Goal: Information Seeking & Learning: Learn about a topic

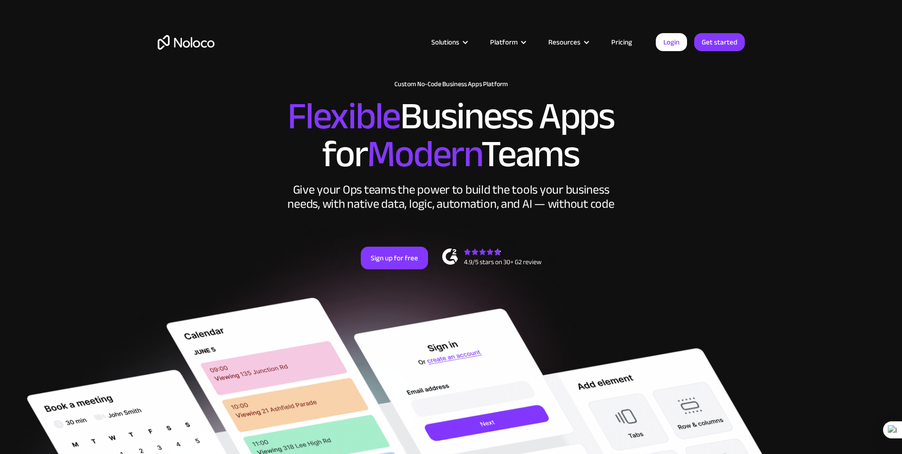
click at [623, 43] on link "Pricing" at bounding box center [621, 42] width 44 height 12
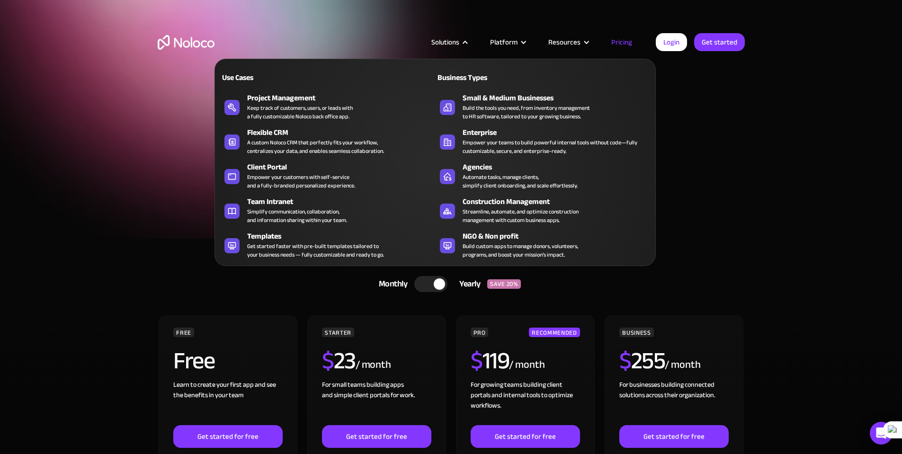
click at [469, 39] on div at bounding box center [465, 42] width 7 height 7
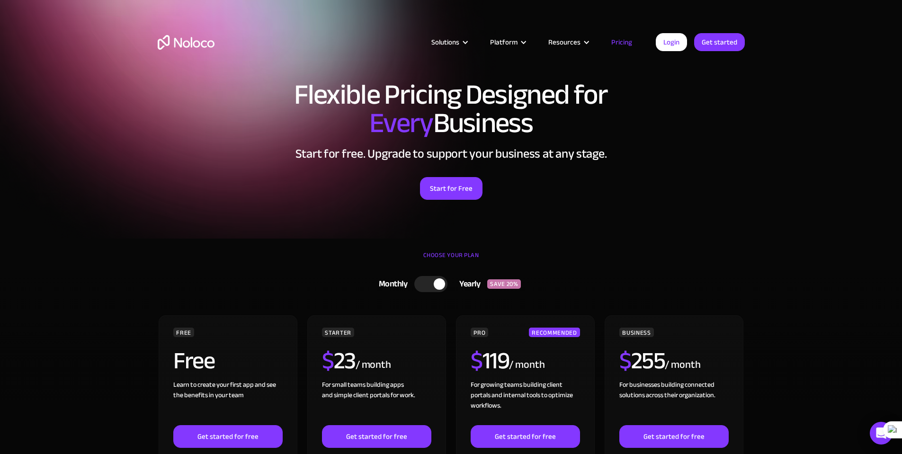
click at [469, 39] on div at bounding box center [465, 42] width 7 height 7
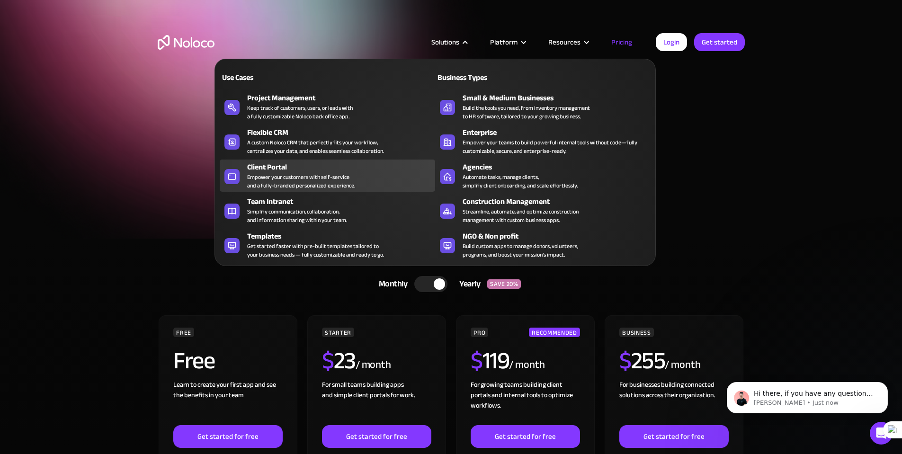
click at [288, 181] on div "Empower your customers with self-service and a fully-branded personalized exper…" at bounding box center [301, 181] width 108 height 17
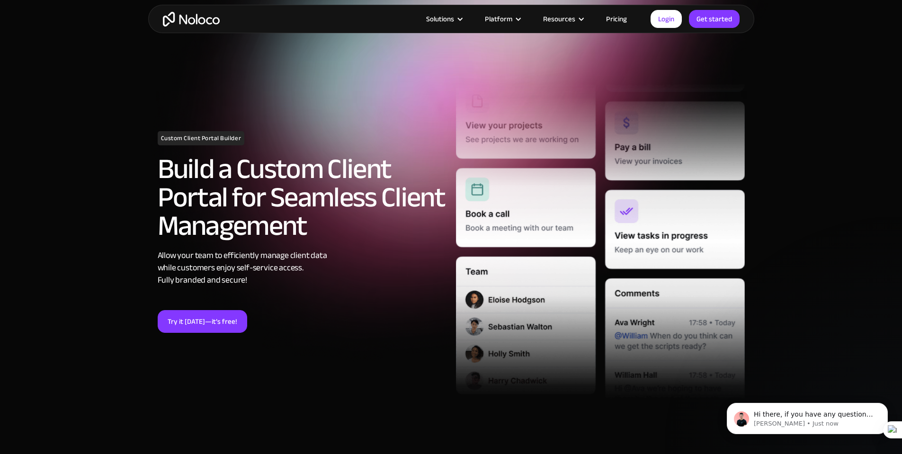
scroll to position [47, 0]
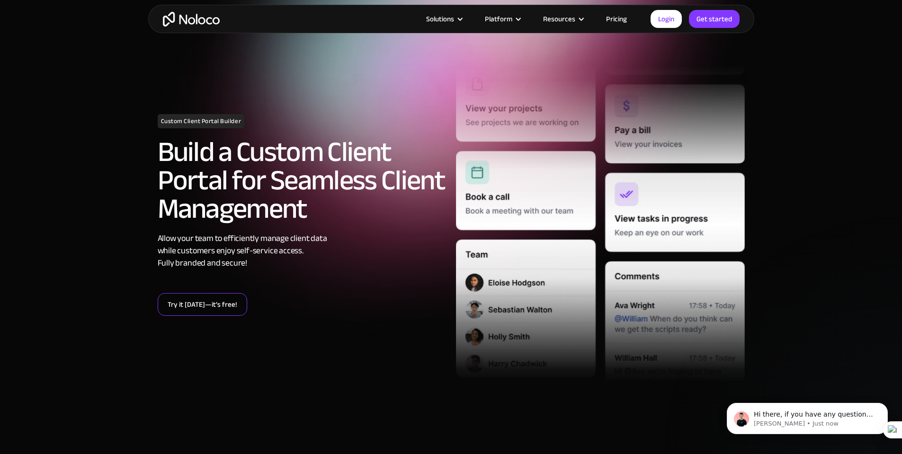
click at [218, 299] on link "Try it today—it’s free!" at bounding box center [202, 304] width 89 height 23
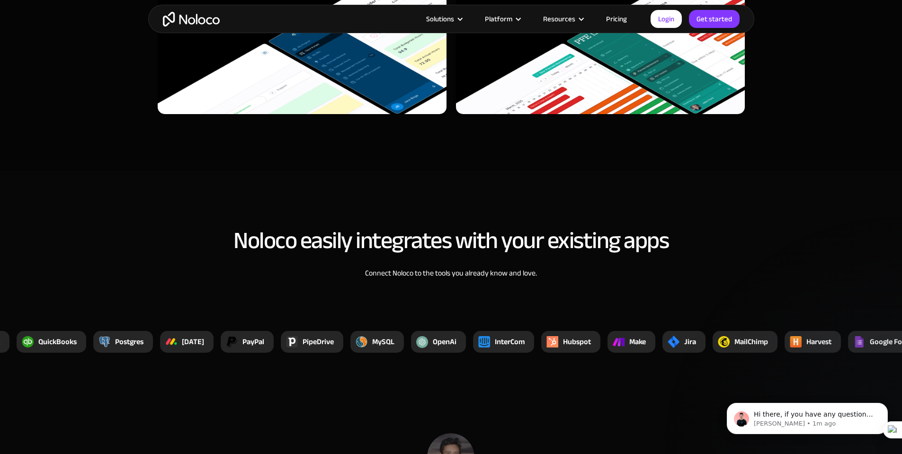
scroll to position [3503, 0]
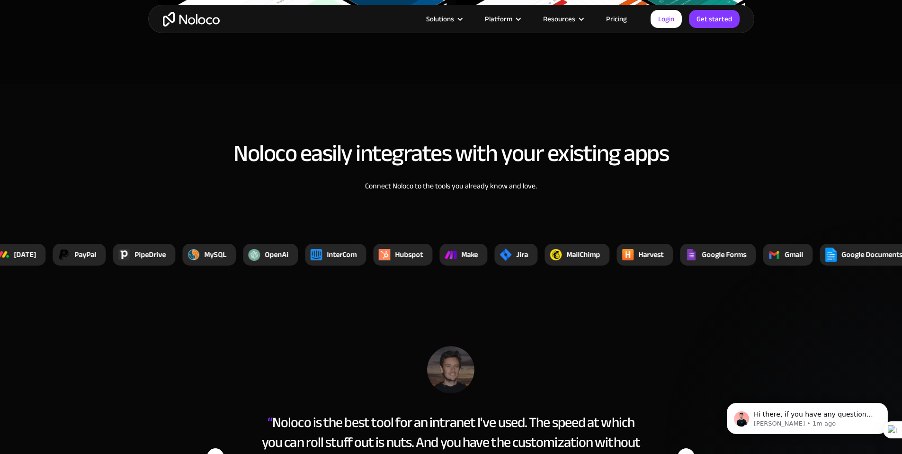
click at [384, 202] on div "Noloco easily integrates with your existing apps Connect Noloco to the tools yo…" at bounding box center [451, 175] width 606 height 89
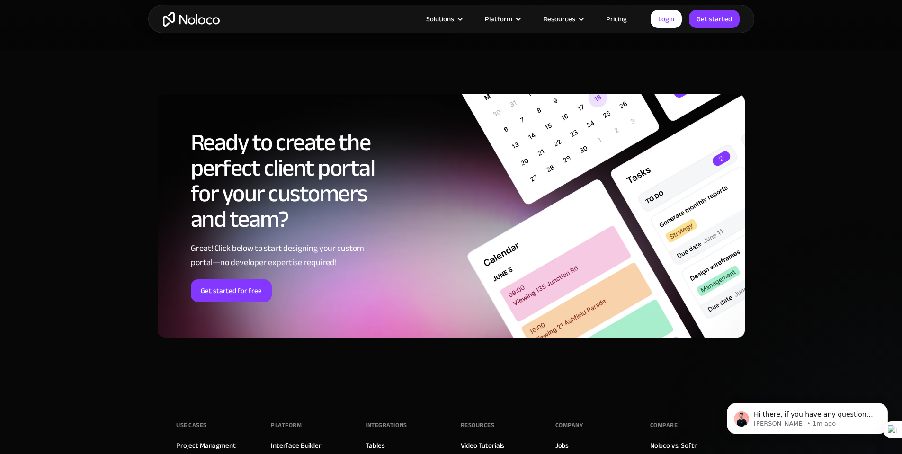
scroll to position [5018, 0]
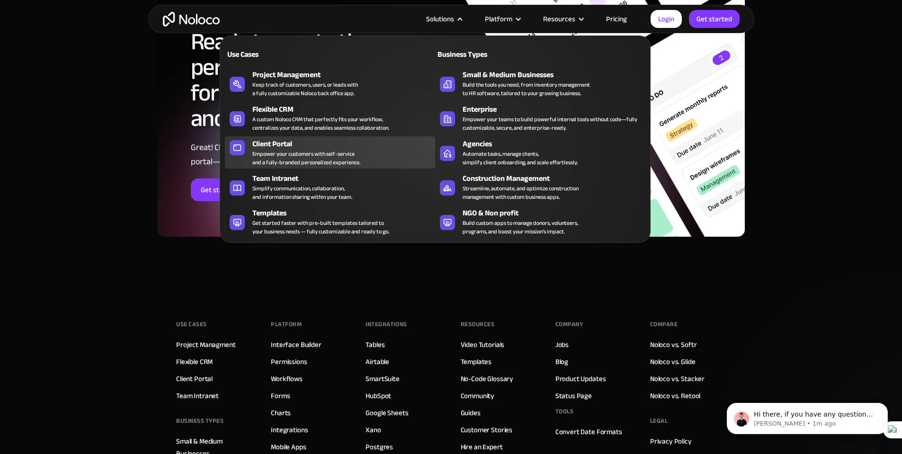
click at [311, 158] on div "Empower your customers with self-service and a fully-branded personalized exper…" at bounding box center [306, 158] width 108 height 17
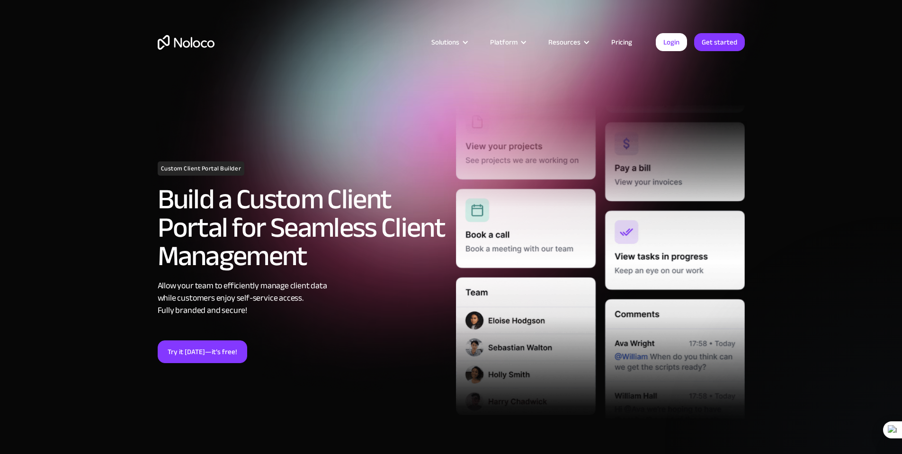
click at [202, 163] on h1 "Custom Client Portal Builder" at bounding box center [201, 168] width 87 height 14
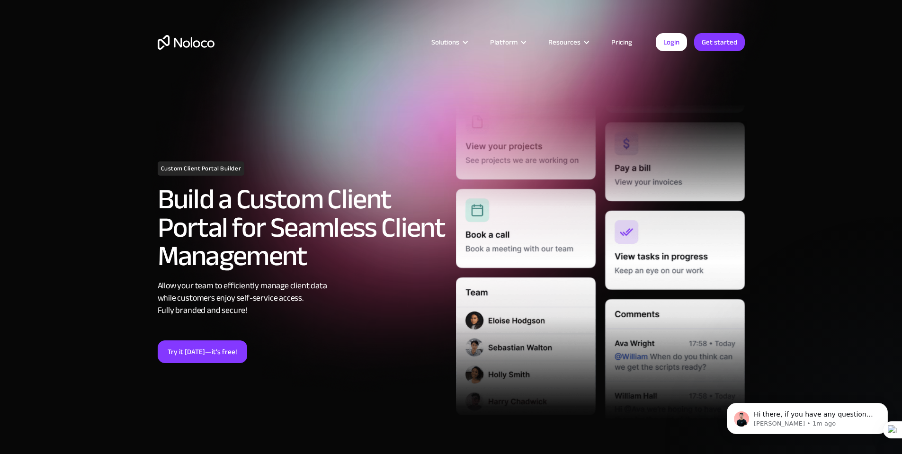
click at [364, 222] on h2 "Build a Custom Client Portal for Seamless Client Management" at bounding box center [302, 227] width 289 height 85
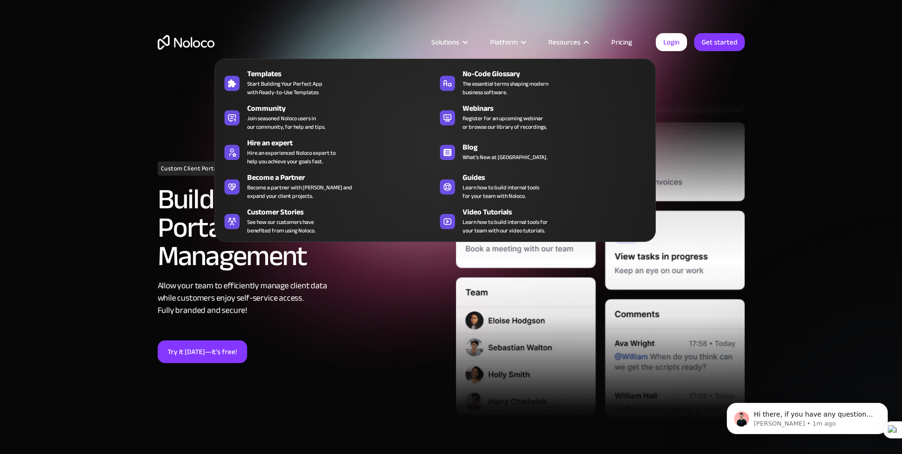
click at [576, 43] on div "Resources" at bounding box center [564, 42] width 32 height 12
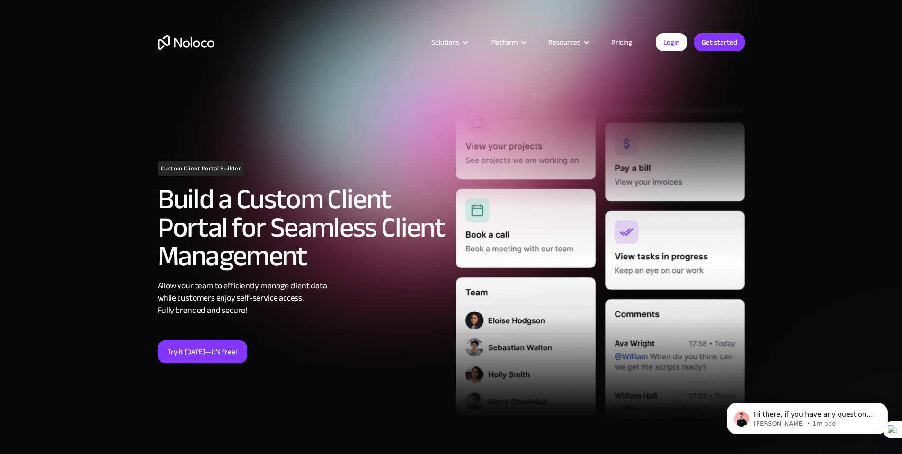
click at [584, 42] on div at bounding box center [586, 42] width 7 height 7
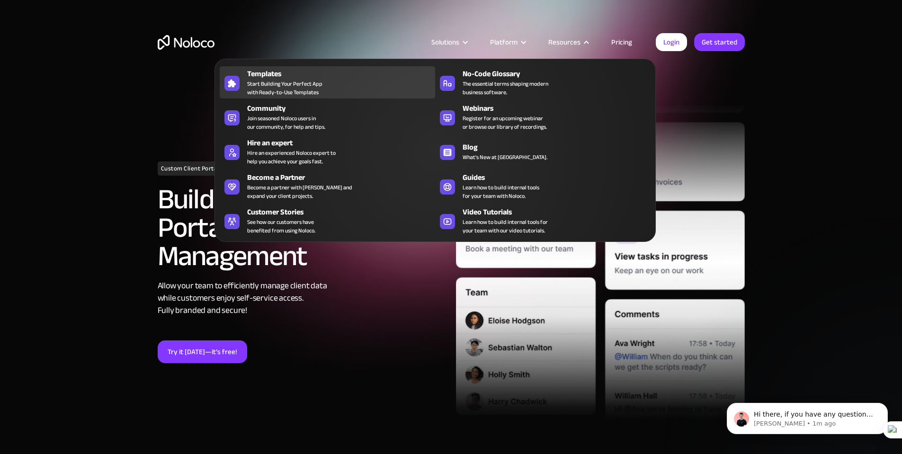
click at [311, 91] on span "Start Building Your Perfect App with Ready-to-Use Templates" at bounding box center [284, 88] width 75 height 17
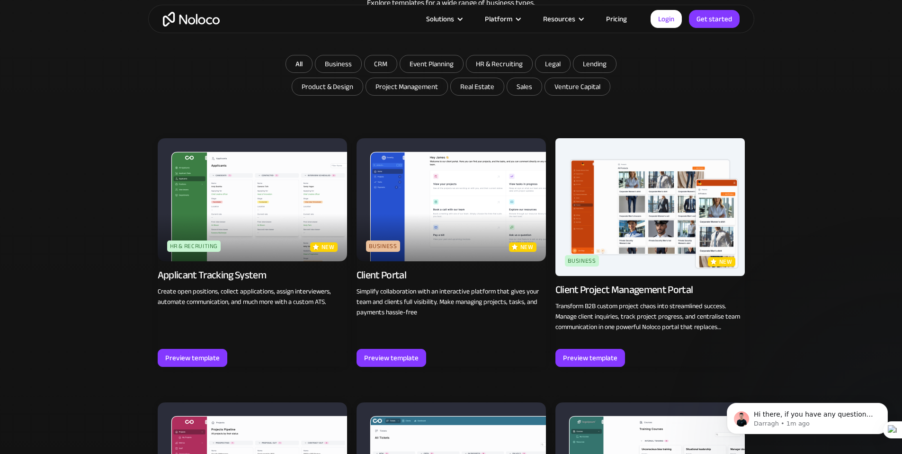
scroll to position [615, 0]
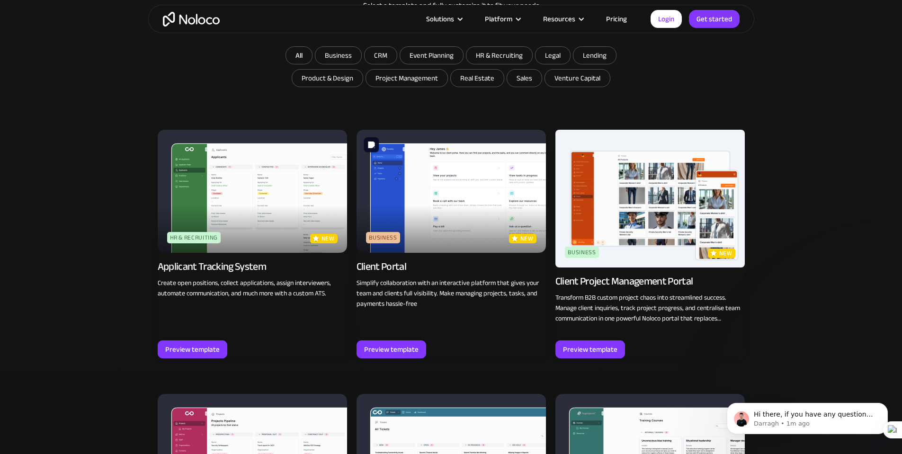
click at [468, 230] on img at bounding box center [450, 191] width 189 height 123
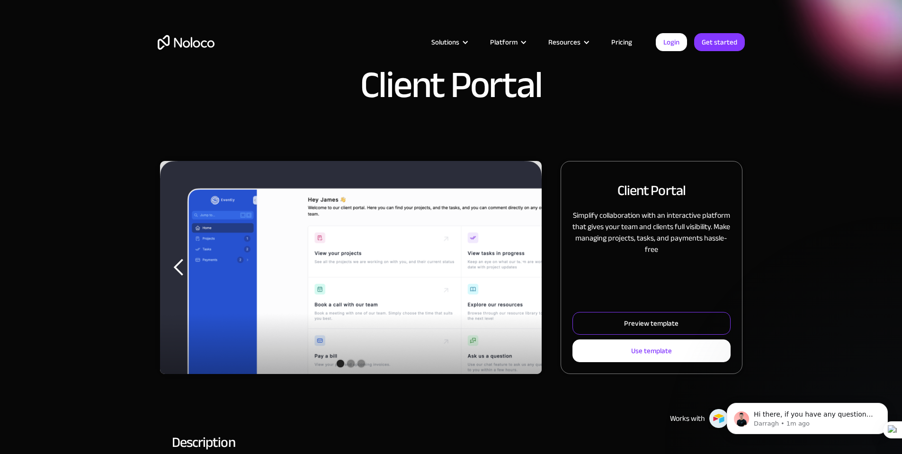
click at [624, 329] on div "Preview template" at bounding box center [651, 323] width 54 height 12
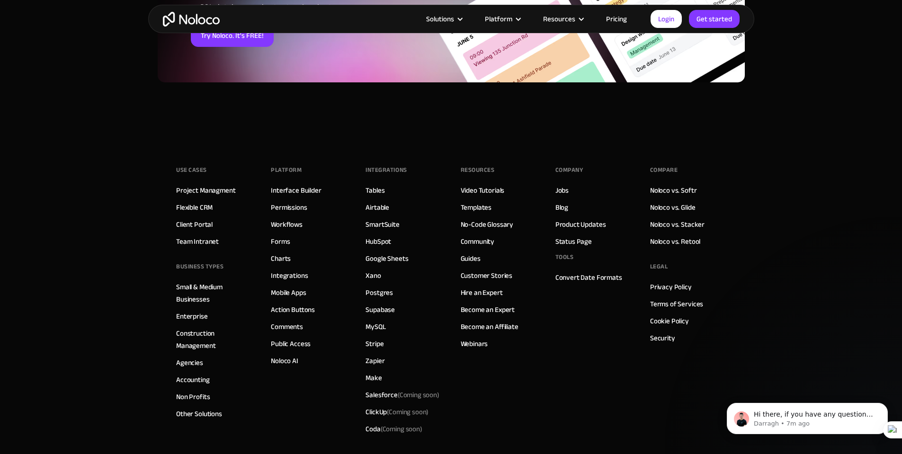
scroll to position [1657, 0]
